Goal: Share content

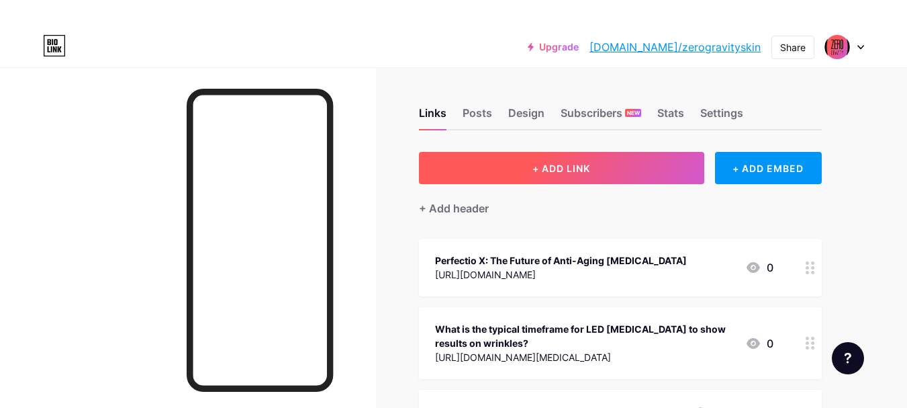
click at [545, 167] on span "+ ADD LINK" at bounding box center [561, 167] width 58 height 11
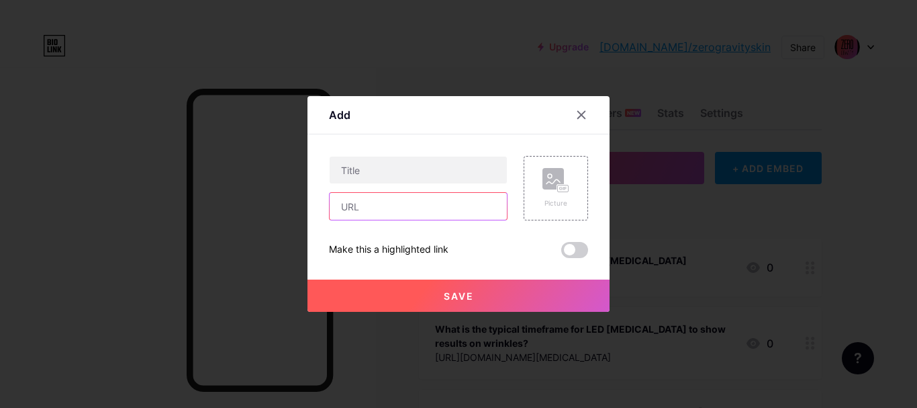
click at [387, 207] on input "text" at bounding box center [418, 206] width 177 height 27
paste input "[URL][DOMAIN_NAME][MEDICAL_DATA]"
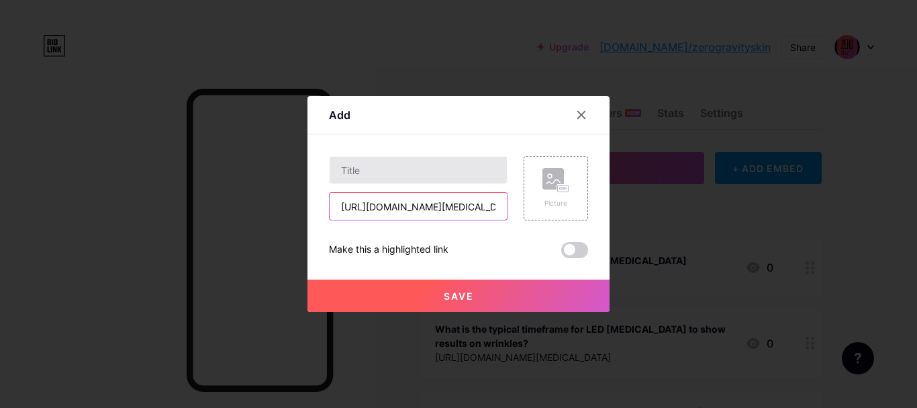
scroll to position [0, 365]
type input "[URL][DOMAIN_NAME][MEDICAL_DATA]"
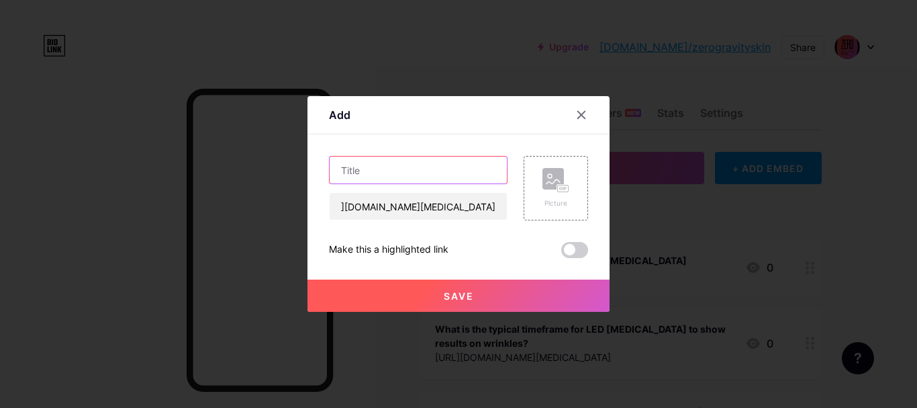
scroll to position [0, 0]
click at [389, 172] on input "text" at bounding box center [418, 169] width 177 height 27
paste input "Perfectio X G2 LED [MEDICAL_DATA]: The Brighter Path to Ageless Skin"
type input "Perfectio X G2 LED [MEDICAL_DATA]: The Brighter Path to Ageless Skin"
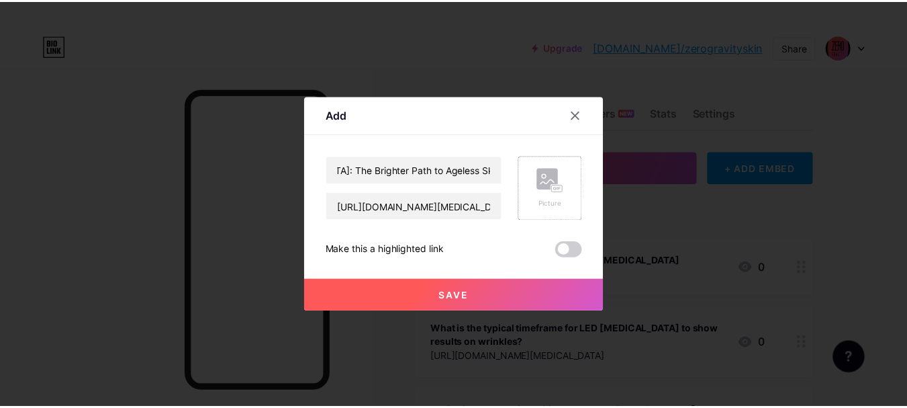
scroll to position [0, 0]
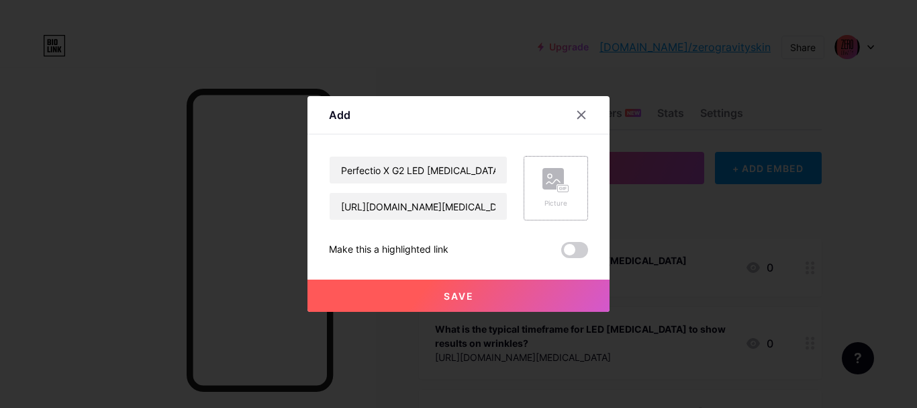
click at [547, 198] on div "Picture" at bounding box center [555, 203] width 27 height 10
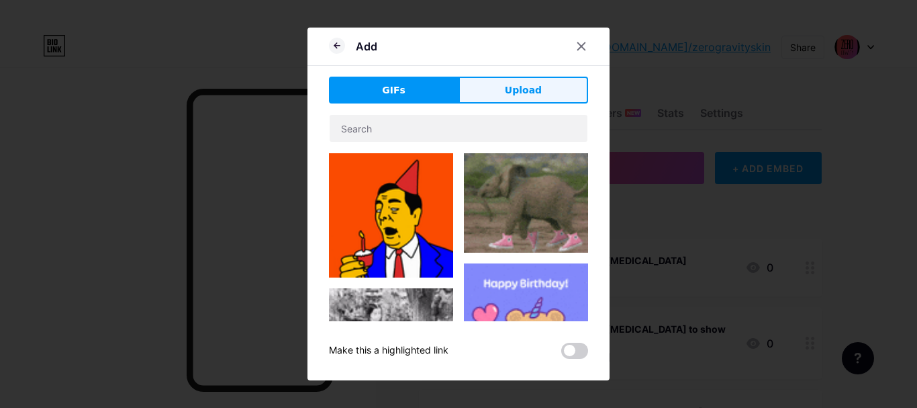
click at [510, 83] on span "Upload" at bounding box center [523, 90] width 37 height 14
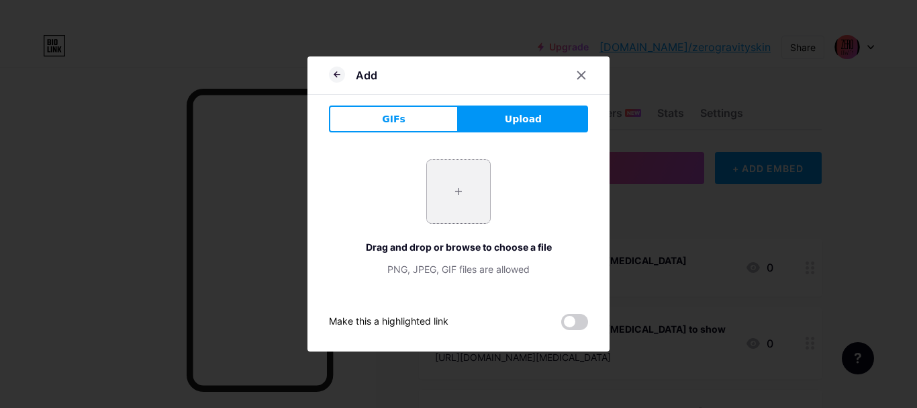
click at [446, 181] on input "file" at bounding box center [458, 191] width 63 height 63
click at [459, 181] on input "file" at bounding box center [458, 191] width 63 height 63
type input "C:\fakepath\9746.1PerfectioXG2ProductPage2_608x608.jpg"
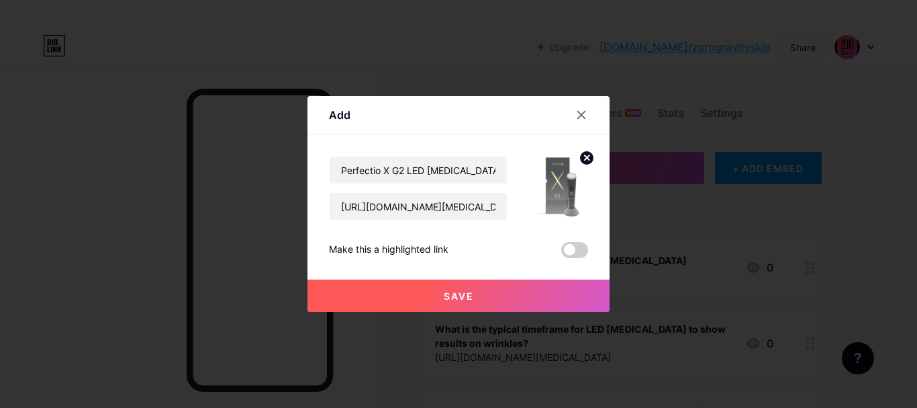
click at [463, 297] on span "Save" at bounding box center [459, 295] width 30 height 11
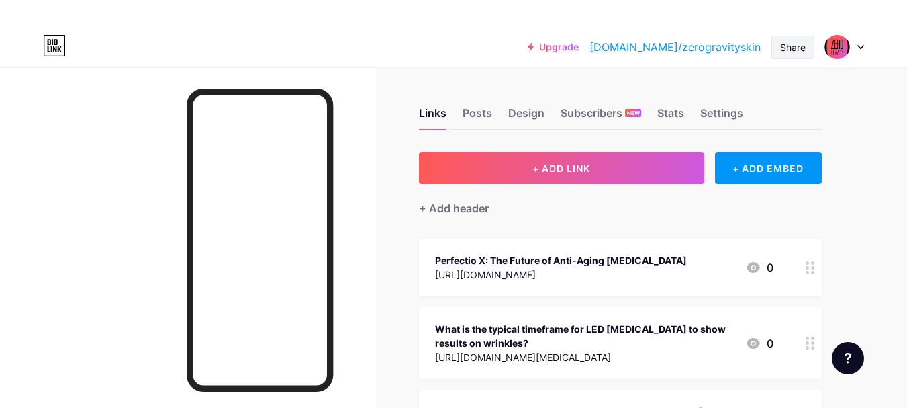
click at [801, 44] on div "Share" at bounding box center [793, 47] width 26 height 14
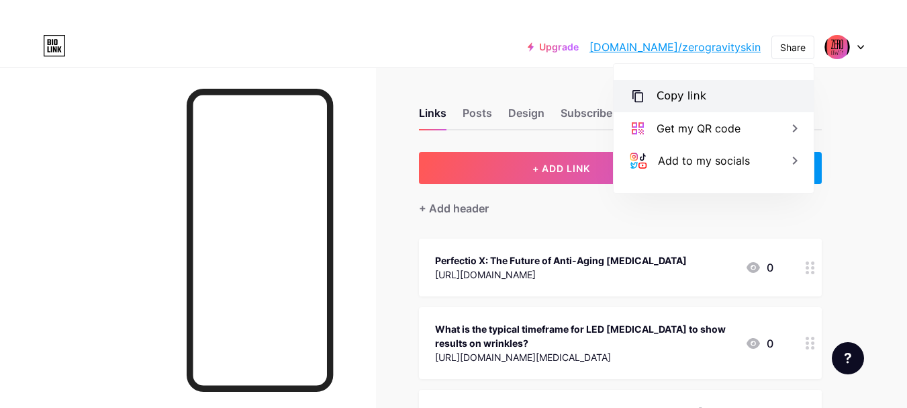
click at [719, 102] on div "Copy link" at bounding box center [714, 96] width 200 height 32
